Goal: Transaction & Acquisition: Subscribe to service/newsletter

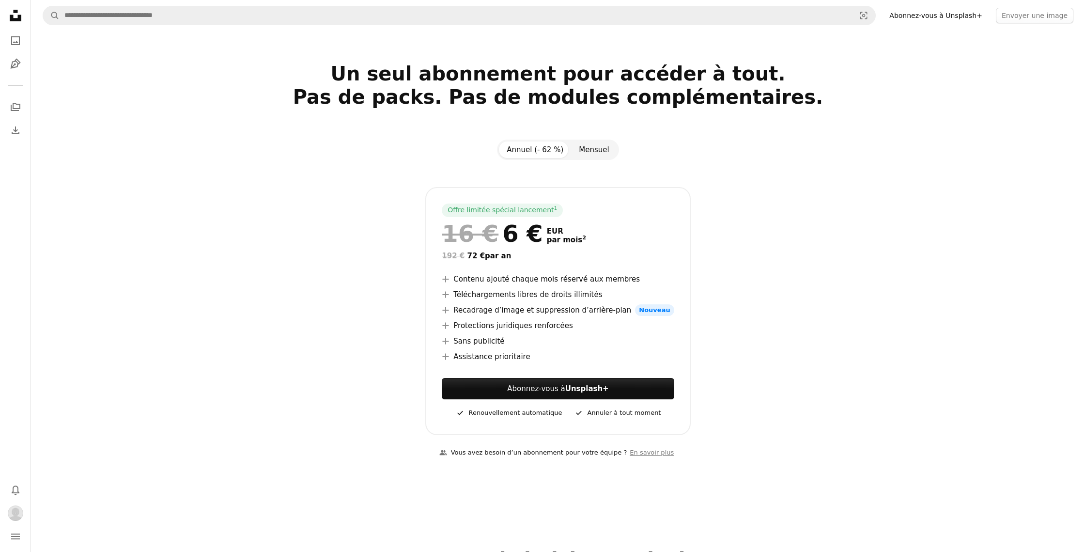
click at [592, 156] on button "Mensuel" at bounding box center [594, 149] width 46 height 16
click at [542, 150] on button "Annuel (- 62 %)" at bounding box center [535, 149] width 72 height 16
click at [655, 302] on ul "A plus sign Contenu ajouté chaque mois réservé aux membres A plus sign Téléchar…" at bounding box center [558, 317] width 232 height 89
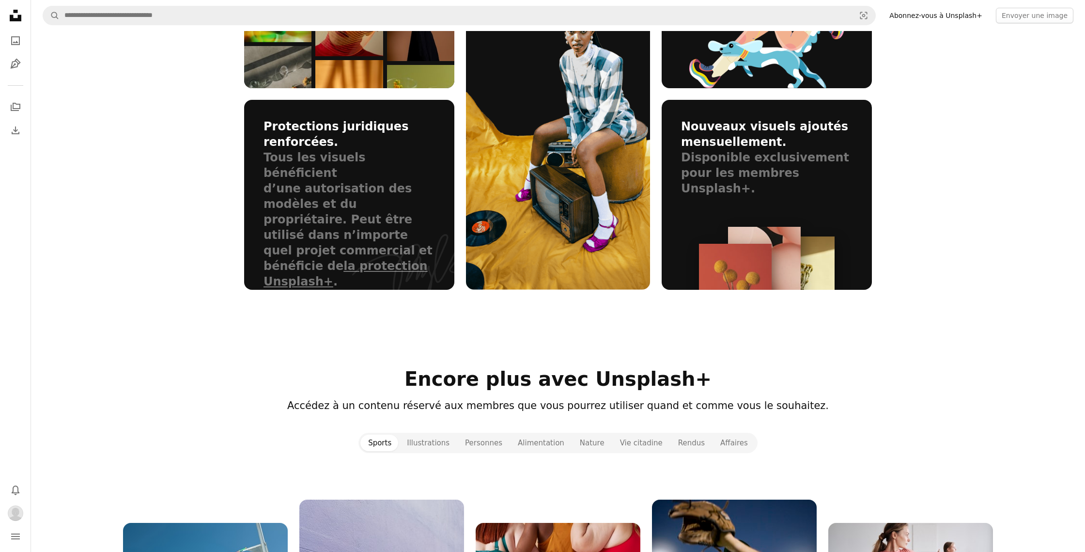
scroll to position [744, 0]
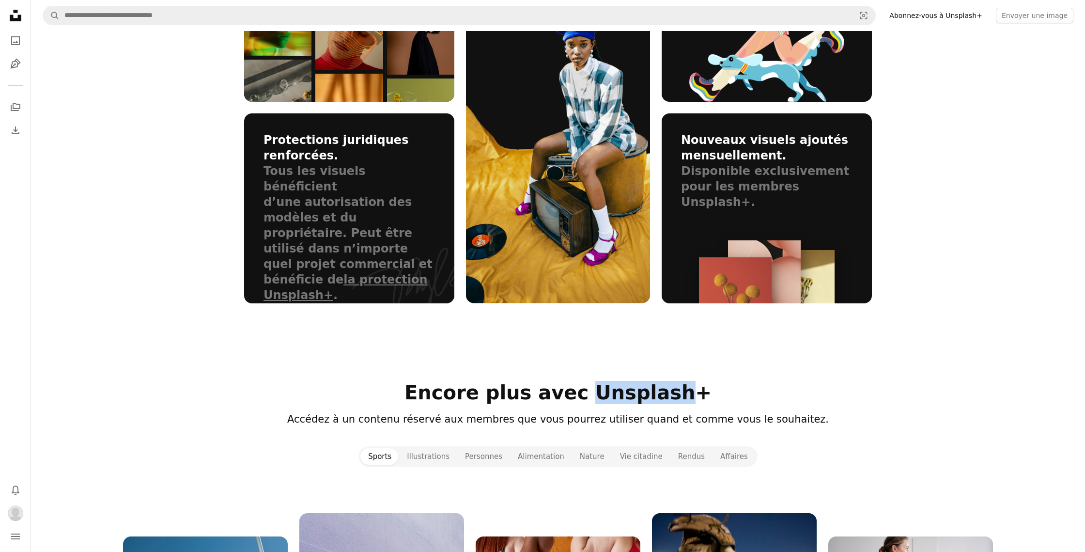
drag, startPoint x: 591, startPoint y: 350, endPoint x: 670, endPoint y: 348, distance: 79.4
click at [670, 381] on h2 "Encore plus avec Unsplash+" at bounding box center [558, 392] width 628 height 23
copy h2 "Unsplash"
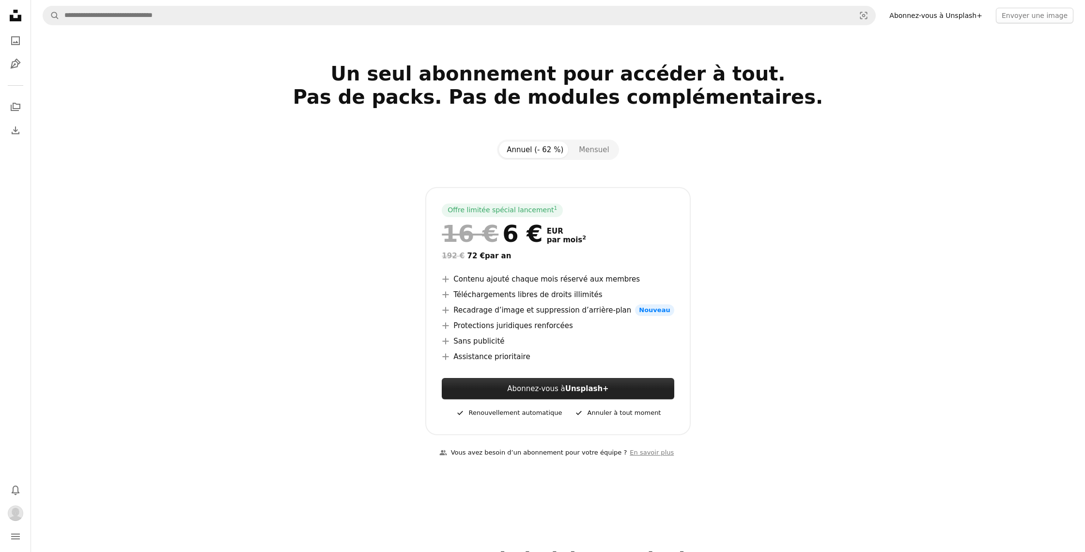
click at [566, 393] on link "Abonnez-vous à Unsplash+" at bounding box center [558, 388] width 232 height 21
click at [11, 518] on img "Profil" at bounding box center [15, 512] width 15 height 15
click at [14, 534] on icon "navigation menu" at bounding box center [16, 536] width 12 height 12
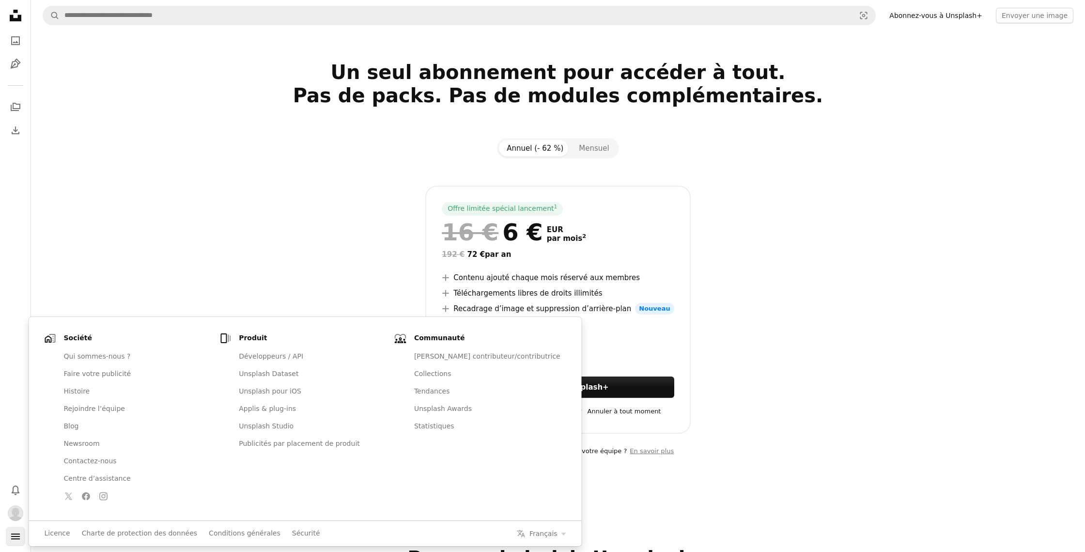
scroll to position [1, 0]
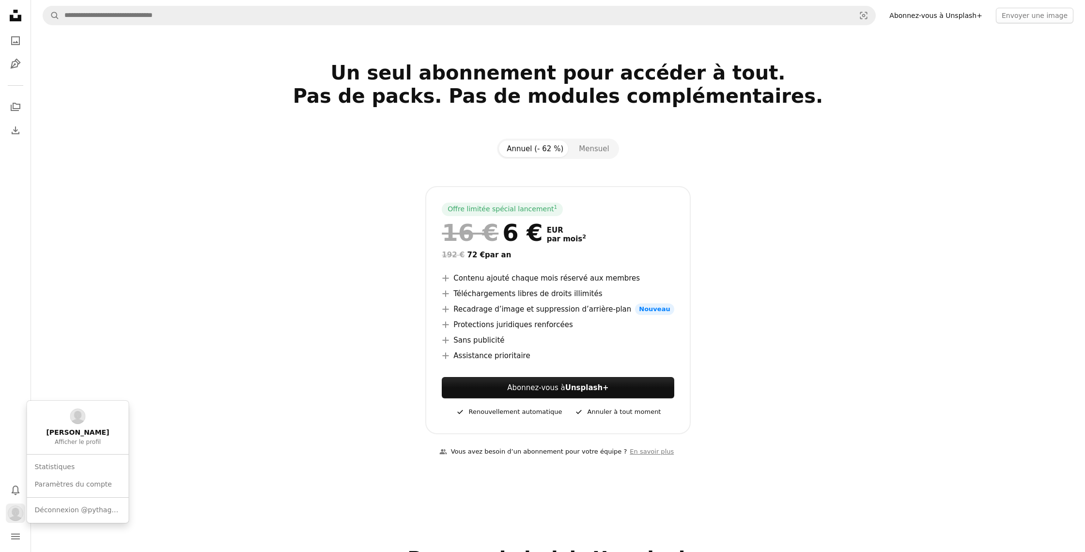
click at [17, 511] on img "Profil" at bounding box center [15, 512] width 15 height 15
click at [96, 486] on link "Paramètres du compte" at bounding box center [78, 484] width 94 height 17
